Goal: Task Accomplishment & Management: Use online tool/utility

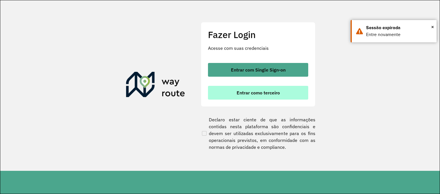
click at [258, 93] on span "Entrar como terceiro" at bounding box center [258, 93] width 43 height 5
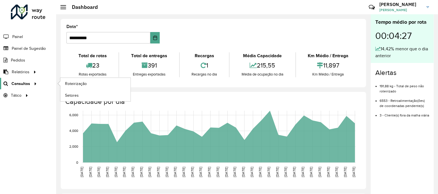
click at [29, 83] on span "Consultas" at bounding box center [20, 84] width 19 height 6
click at [67, 84] on span "Roteirização" at bounding box center [76, 84] width 23 height 6
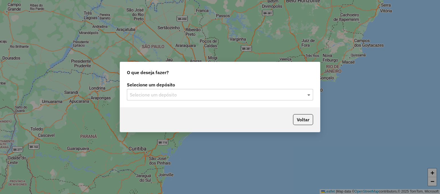
click at [307, 94] on span at bounding box center [309, 94] width 7 height 7
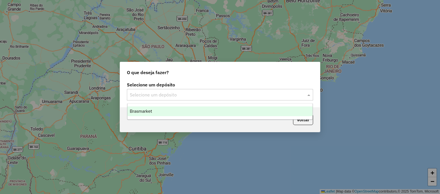
click at [152, 110] on div "Brasmarket" at bounding box center [219, 112] width 185 height 10
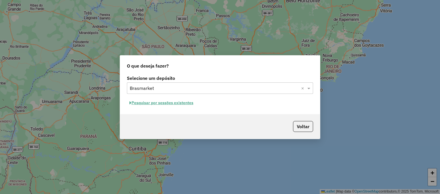
click at [160, 105] on button "Pesquisar por sessões existentes" at bounding box center [161, 103] width 69 height 9
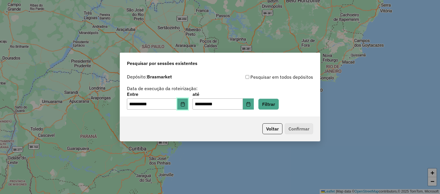
click at [185, 105] on icon "Choose Date" at bounding box center [182, 104] width 5 height 5
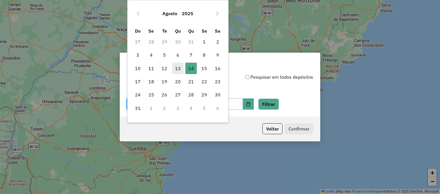
click at [178, 69] on span "13" at bounding box center [177, 68] width 11 height 11
type input "**********"
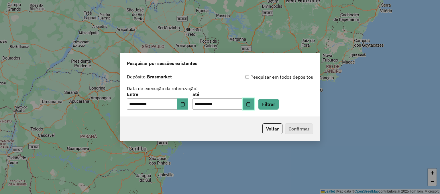
click at [251, 105] on icon "Choose Date" at bounding box center [248, 104] width 5 height 5
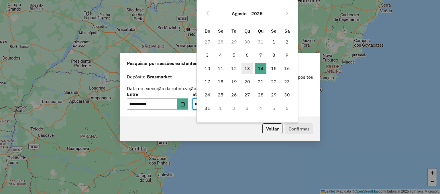
click at [247, 70] on span "13" at bounding box center [246, 68] width 11 height 11
type input "**********"
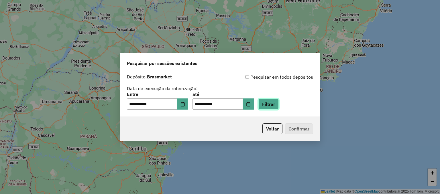
click at [272, 103] on button "Filtrar" at bounding box center [268, 104] width 20 height 11
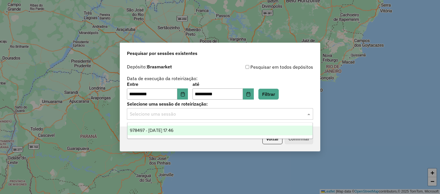
click at [308, 115] on span at bounding box center [309, 114] width 7 height 7
click at [188, 131] on div "978497 - [DATE] 17:46" at bounding box center [219, 131] width 185 height 10
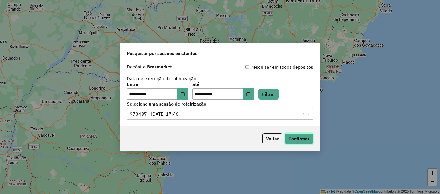
click at [302, 139] on button "Confirmar" at bounding box center [299, 138] width 28 height 11
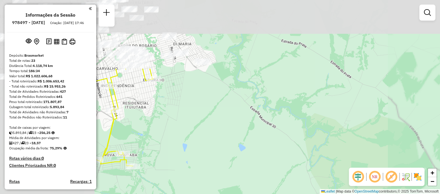
drag, startPoint x: 233, startPoint y: 85, endPoint x: 334, endPoint y: 149, distance: 119.5
click at [359, 166] on div "Janela de atendimento Grade de atendimento Capacidade Transportadoras Veículos …" at bounding box center [220, 97] width 440 height 194
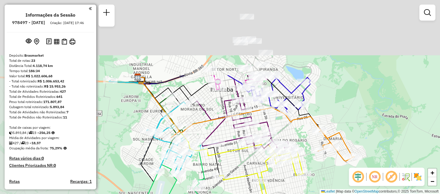
drag, startPoint x: 219, startPoint y: 103, endPoint x: 332, endPoint y: 167, distance: 129.3
click at [332, 172] on div "Janela de atendimento Grade de atendimento Capacidade Transportadoras Veículos …" at bounding box center [220, 97] width 440 height 194
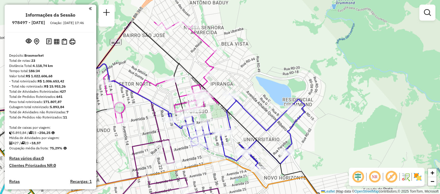
drag, startPoint x: 310, startPoint y: 68, endPoint x: 315, endPoint y: 139, distance: 71.2
click at [315, 139] on div "Janela de atendimento Grade de atendimento Capacidade Transportadoras Veículos …" at bounding box center [220, 97] width 440 height 194
